Goal: Task Accomplishment & Management: Use online tool/utility

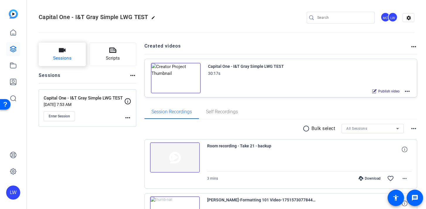
click at [68, 52] on button "Sessions" at bounding box center [62, 53] width 47 height 23
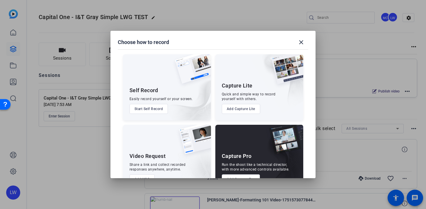
click at [154, 110] on button "Start Self Record" at bounding box center [148, 109] width 39 height 10
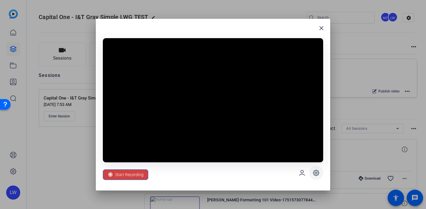
click at [316, 173] on icon at bounding box center [316, 172] width 7 height 7
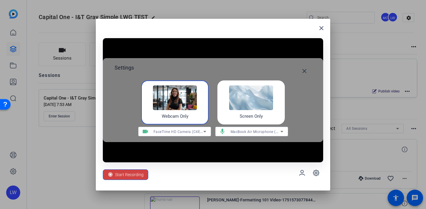
click at [201, 171] on div "Start Recording" at bounding box center [213, 172] width 220 height 21
click at [304, 66] on span at bounding box center [304, 71] width 14 height 14
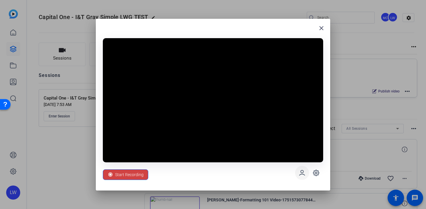
click at [304, 172] on icon at bounding box center [301, 172] width 7 height 7
click at [305, 173] on span at bounding box center [302, 172] width 14 height 14
click at [318, 173] on icon at bounding box center [316, 173] width 6 height 6
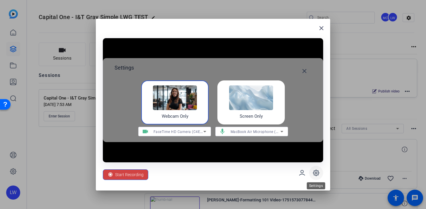
click at [318, 173] on icon at bounding box center [316, 173] width 6 height 6
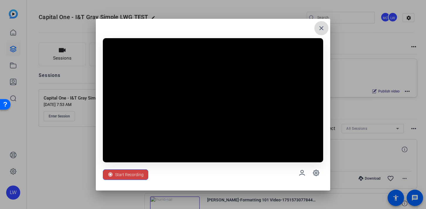
click at [322, 29] on mat-icon "close" at bounding box center [321, 28] width 7 height 7
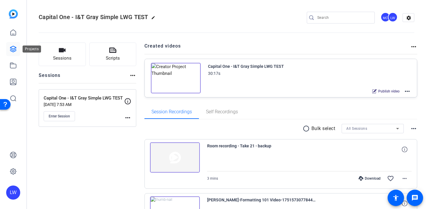
click at [9, 42] on link at bounding box center [13, 49] width 14 height 14
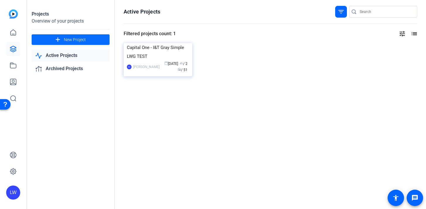
click at [85, 36] on span at bounding box center [71, 40] width 78 height 14
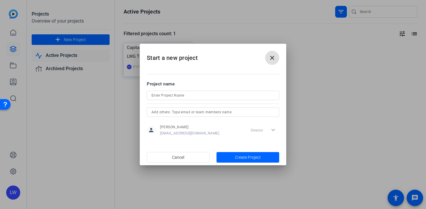
click at [192, 98] on input at bounding box center [212, 95] width 123 height 7
type input "L"
type input "Test"
click at [231, 157] on span "button" at bounding box center [247, 157] width 63 height 14
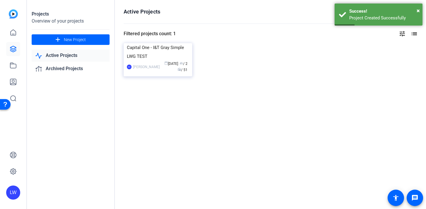
click at [71, 59] on link "Active Projects" at bounding box center [71, 56] width 78 height 12
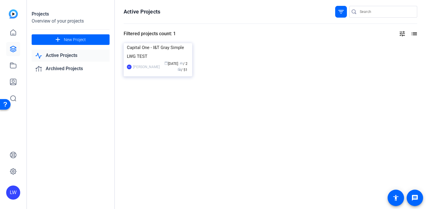
click at [69, 55] on link "Active Projects" at bounding box center [71, 56] width 78 height 12
click at [66, 56] on link "Active Projects" at bounding box center [71, 56] width 78 height 12
click at [55, 52] on link "Active Projects" at bounding box center [71, 56] width 78 height 12
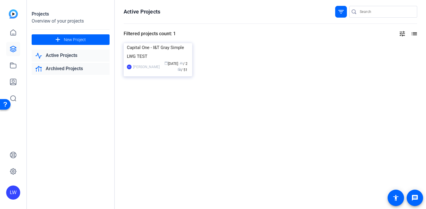
click at [56, 71] on link "Archived Projects" at bounding box center [71, 69] width 78 height 12
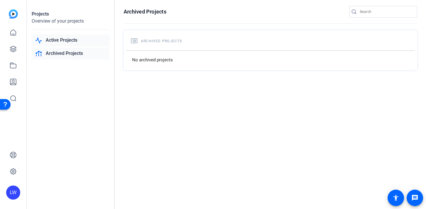
click at [62, 39] on link "Active Projects" at bounding box center [71, 40] width 78 height 12
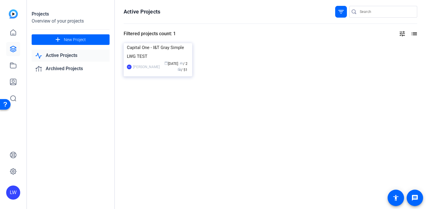
click at [62, 56] on link "Active Projects" at bounding box center [71, 56] width 78 height 12
click at [339, 11] on mat-icon "filter_list" at bounding box center [340, 11] width 7 height 7
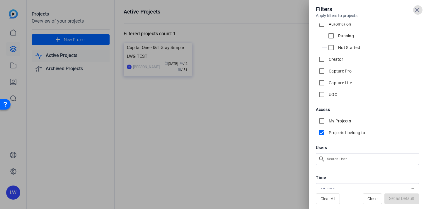
scroll to position [20, 0]
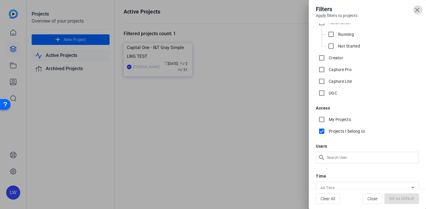
click at [331, 119] on label "My Projects" at bounding box center [338, 119] width 23 height 6
click at [327, 119] on input "My Projects" at bounding box center [322, 119] width 12 height 12
checkbox input "true"
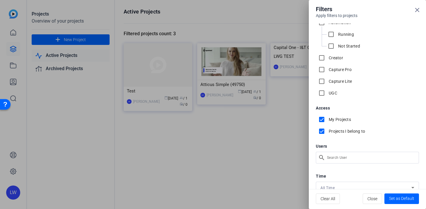
click at [252, 141] on div at bounding box center [213, 104] width 426 height 209
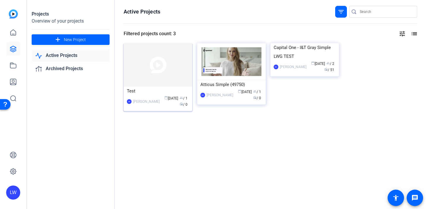
click at [162, 66] on img at bounding box center [158, 64] width 69 height 43
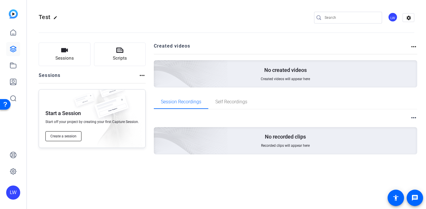
click at [69, 135] on span "Create a session" at bounding box center [63, 136] width 26 height 5
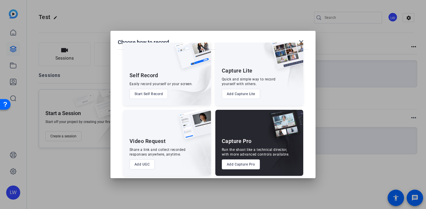
scroll to position [18, 0]
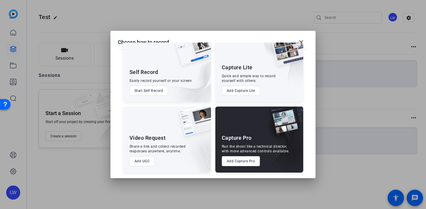
click at [144, 90] on button "Start Self Record" at bounding box center [148, 91] width 39 height 10
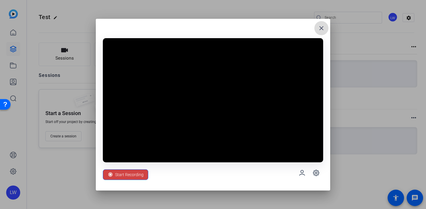
click at [324, 25] on mat-icon "close" at bounding box center [321, 28] width 7 height 7
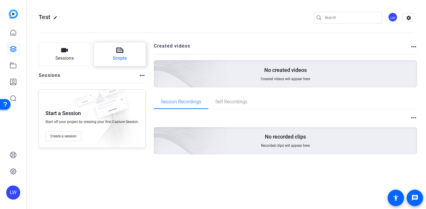
click at [128, 60] on button "Scripts" at bounding box center [120, 53] width 52 height 23
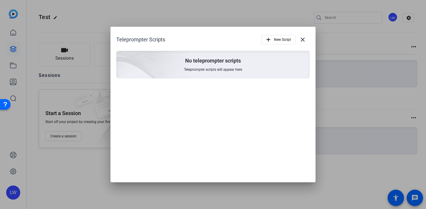
click at [224, 65] on div "No teleprompter scripts Teleprompter scripts will appear here" at bounding box center [212, 64] width 193 height 27
click at [304, 40] on mat-icon "close" at bounding box center [302, 39] width 7 height 7
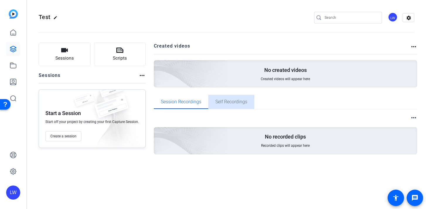
click at [233, 99] on span "Self Recordings" at bounding box center [231, 101] width 32 height 5
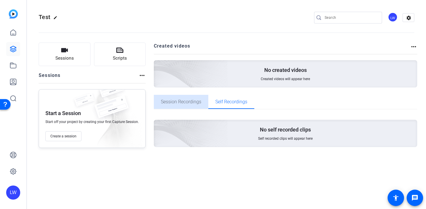
click at [184, 105] on span "Session Recordings" at bounding box center [181, 102] width 40 height 14
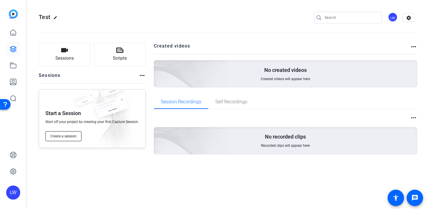
click at [69, 134] on span "Create a session" at bounding box center [63, 136] width 26 height 5
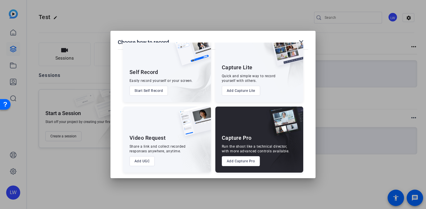
scroll to position [17, 0]
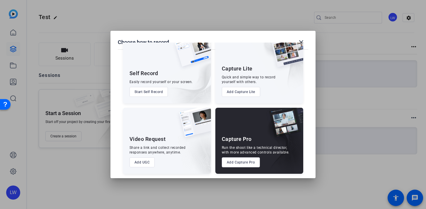
click at [145, 164] on button "Add UGC" at bounding box center [141, 162] width 25 height 10
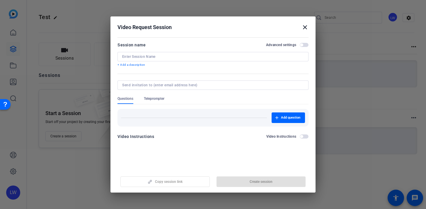
click at [182, 58] on input at bounding box center [213, 56] width 182 height 5
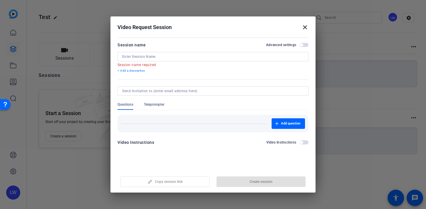
click at [171, 88] on div at bounding box center [213, 90] width 182 height 9
click at [155, 107] on span "Teleprompter" at bounding box center [154, 106] width 21 height 8
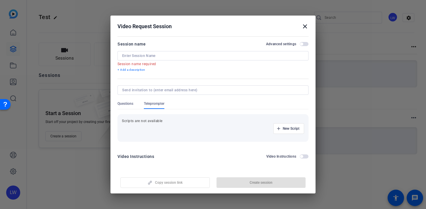
click at [129, 105] on span "Questions" at bounding box center [125, 103] width 16 height 5
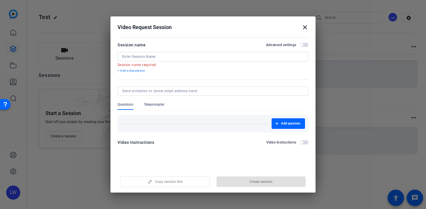
click at [134, 124] on div "Add question" at bounding box center [213, 123] width 184 height 11
click at [305, 25] on mat-icon "close" at bounding box center [304, 27] width 7 height 7
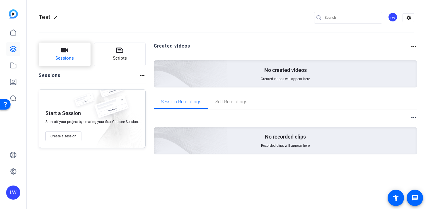
click at [64, 56] on span "Sessions" at bounding box center [64, 58] width 18 height 7
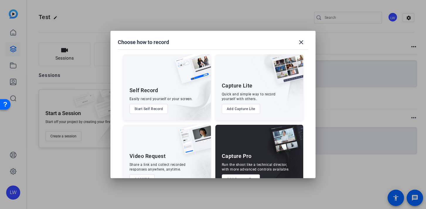
click at [169, 87] on img at bounding box center [185, 93] width 51 height 53
click at [153, 109] on button "Start Self Record" at bounding box center [148, 109] width 39 height 10
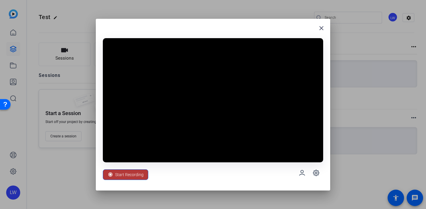
click at [126, 175] on span "Start Recording" at bounding box center [129, 174] width 28 height 11
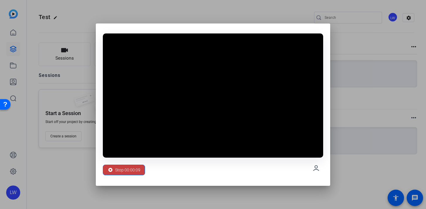
click at [135, 169] on span "Stop 00:00:09" at bounding box center [127, 169] width 25 height 11
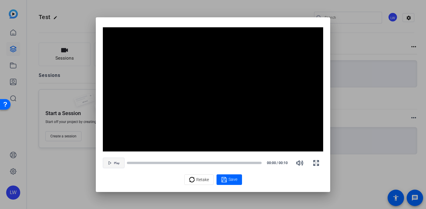
click at [114, 162] on span "Play" at bounding box center [117, 163] width 6 height 4
click at [206, 182] on span "Retake" at bounding box center [202, 179] width 13 height 11
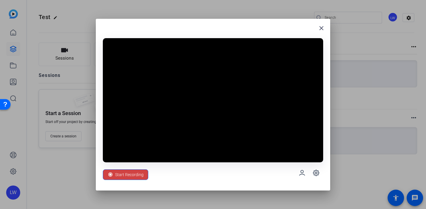
click at [55, 169] on div at bounding box center [213, 104] width 426 height 209
click at [322, 32] on span at bounding box center [321, 28] width 14 height 14
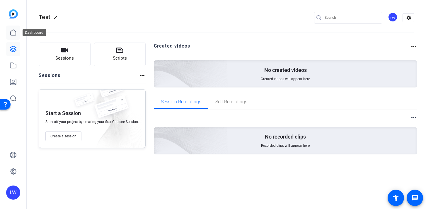
click at [12, 30] on icon at bounding box center [13, 33] width 5 height 6
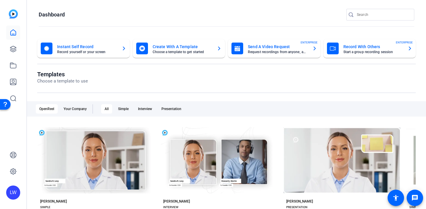
click at [97, 53] on mat-card-subtitle "Record yourself or your screen" at bounding box center [87, 52] width 60 height 4
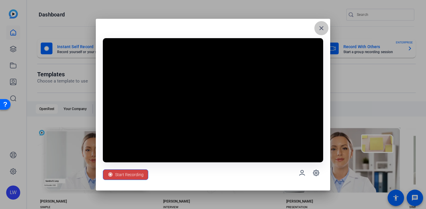
click at [324, 30] on mat-icon "close" at bounding box center [321, 28] width 7 height 7
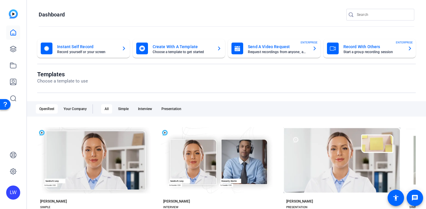
click at [245, 52] on div "Send A Video Request Request recordings from anyone, anywhere ENTERPRISE" at bounding box center [274, 48] width 86 height 12
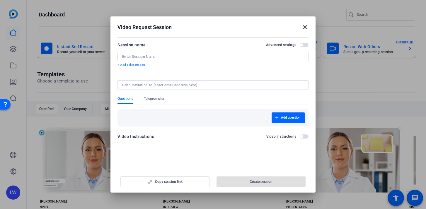
click at [93, 88] on div at bounding box center [213, 104] width 426 height 209
click at [305, 28] on mat-icon "close" at bounding box center [304, 27] width 7 height 7
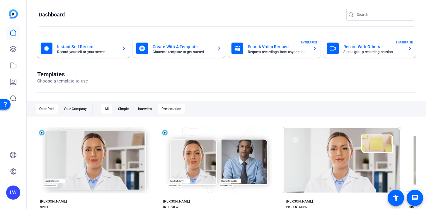
click at [172, 108] on div "Presentation" at bounding box center [171, 108] width 27 height 9
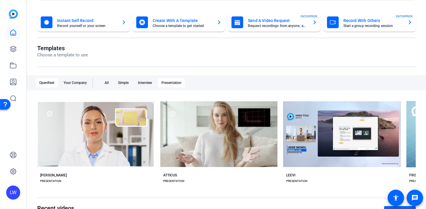
scroll to position [68, 0]
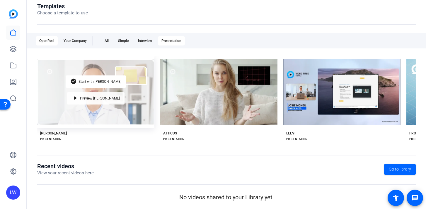
click at [79, 98] on mat-icon "play_arrow" at bounding box center [75, 98] width 7 height 7
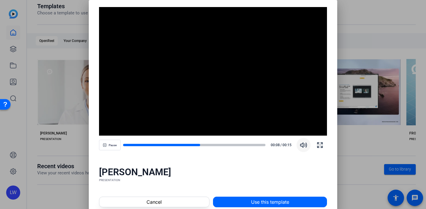
click at [305, 146] on icon "button" at bounding box center [304, 144] width 6 height 4
click at [305, 145] on icon "button" at bounding box center [304, 144] width 6 height 4
click at [68, 148] on div at bounding box center [213, 104] width 426 height 209
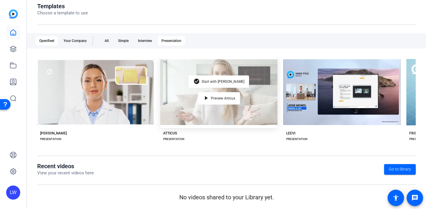
click at [190, 118] on div "check_circle Start with Atticus play_arrow Preview Atticus" at bounding box center [218, 91] width 117 height 71
click at [204, 98] on mat-icon "play_arrow" at bounding box center [206, 98] width 7 height 7
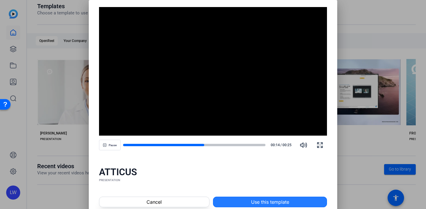
click at [249, 199] on span at bounding box center [269, 201] width 113 height 14
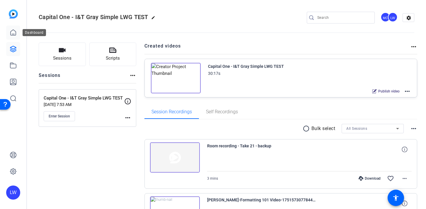
click at [12, 33] on icon at bounding box center [13, 32] width 7 height 7
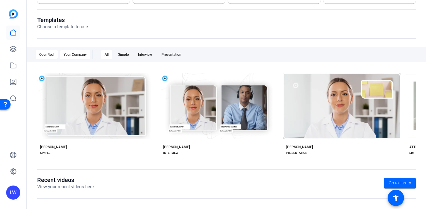
scroll to position [68, 0]
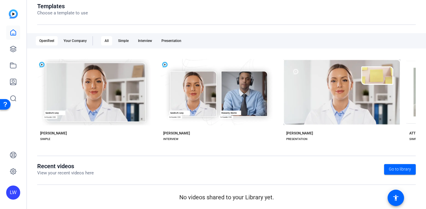
click at [13, 14] on img at bounding box center [13, 13] width 9 height 9
click at [15, 154] on icon at bounding box center [13, 154] width 7 height 7
